Goal: Task Accomplishment & Management: Use online tool/utility

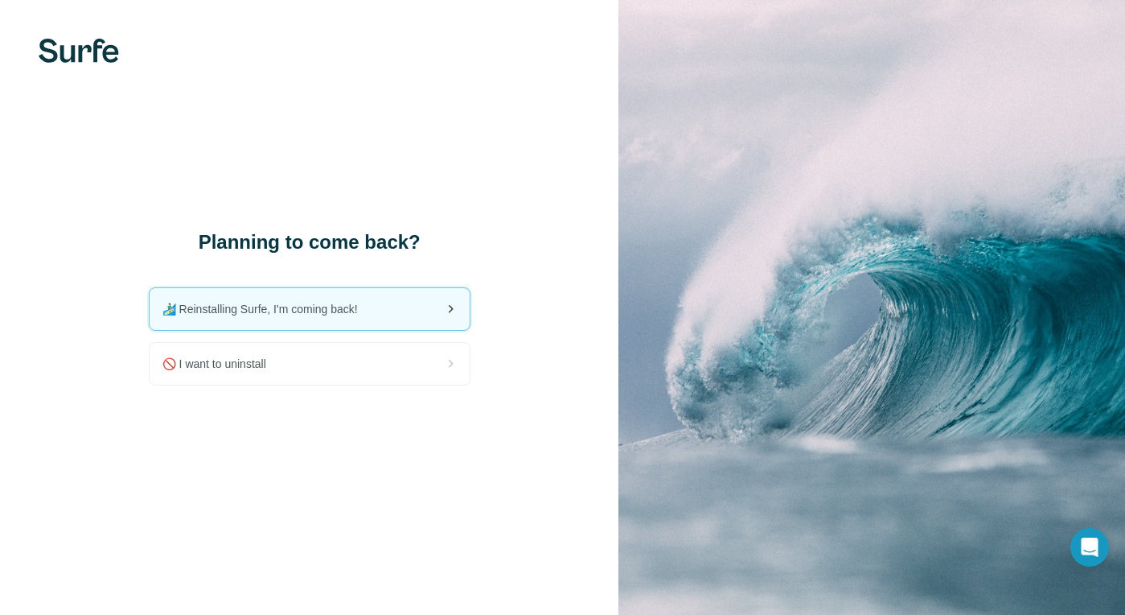
click at [312, 306] on span "🏄🏻‍♂️ Reinstalling Surfe, I'm coming back!" at bounding box center [266, 309] width 208 height 16
